Goal: Browse casually

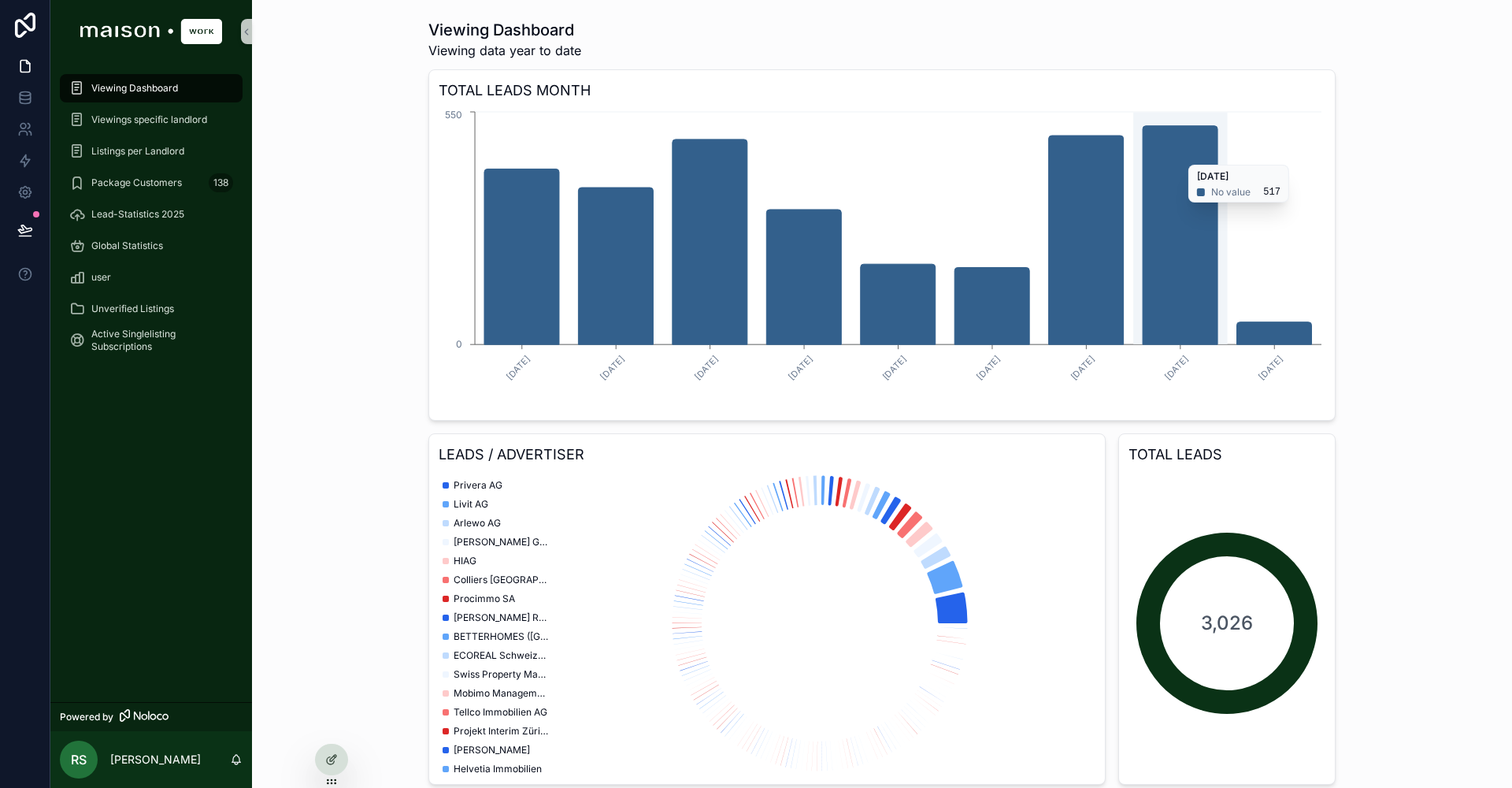
click at [1157, 156] on icon "chart" at bounding box center [1180, 235] width 75 height 218
